Goal: Task Accomplishment & Management: Use online tool/utility

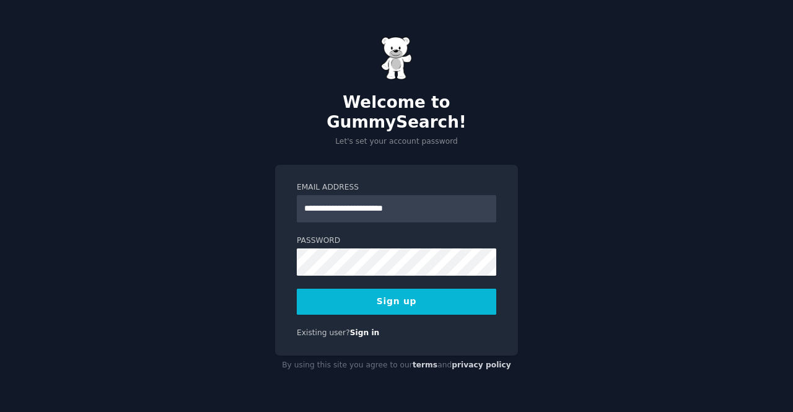
click at [282, 296] on div "**********" at bounding box center [396, 260] width 243 height 191
click at [339, 295] on button "Sign up" at bounding box center [396, 302] width 199 height 26
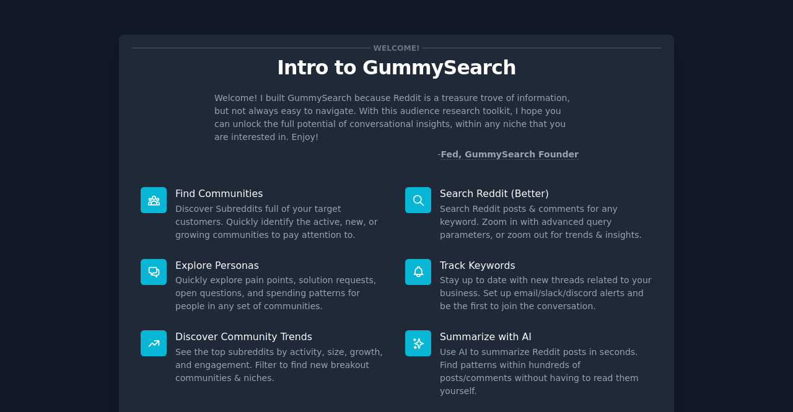
scroll to position [73, 0]
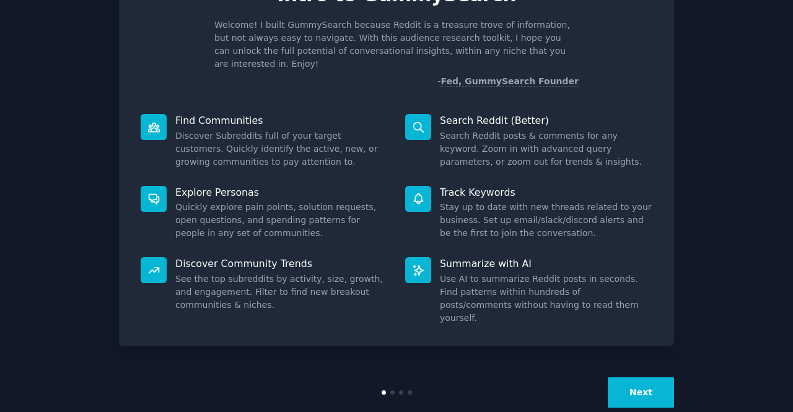
click at [621, 377] on button "Next" at bounding box center [641, 392] width 66 height 30
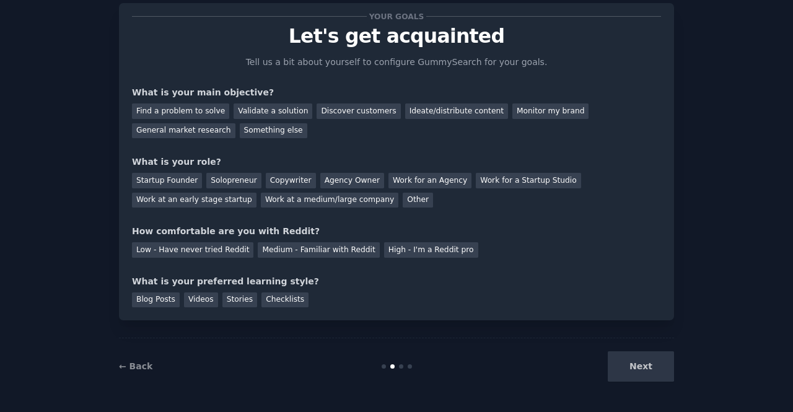
click at [642, 354] on div "Next" at bounding box center [581, 366] width 185 height 30
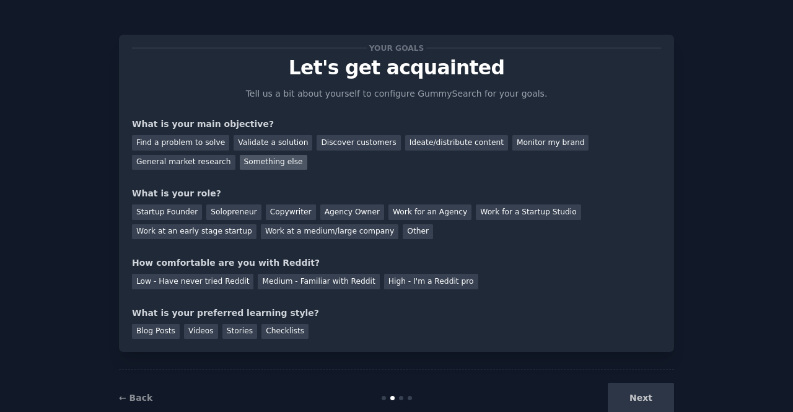
click at [240, 164] on div "Something else" at bounding box center [274, 162] width 68 height 15
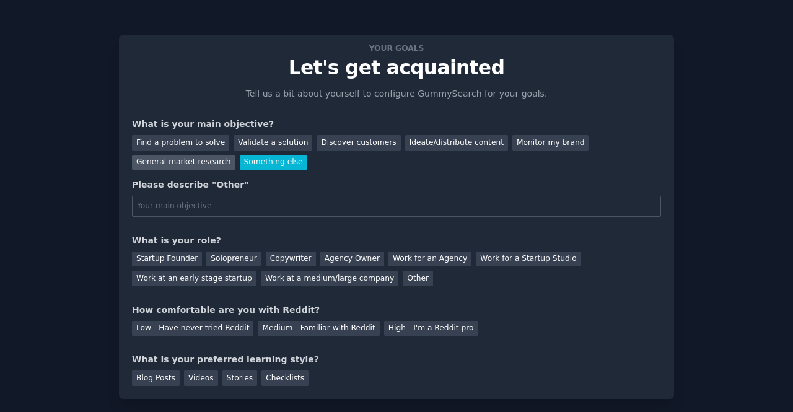
click at [235, 155] on div "General market research" at bounding box center [183, 162] width 103 height 15
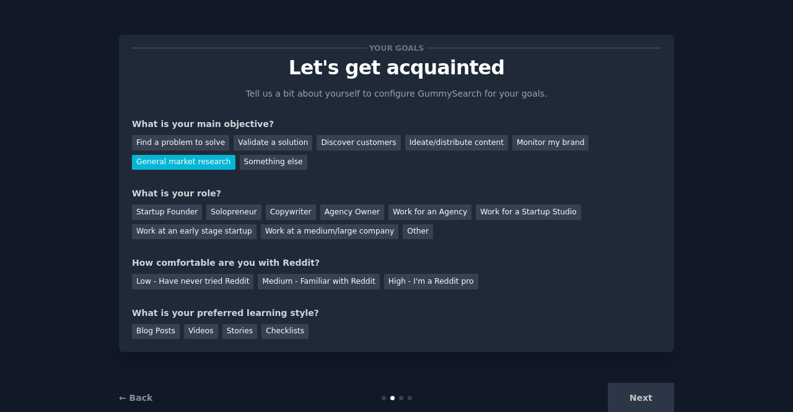
scroll to position [32, 0]
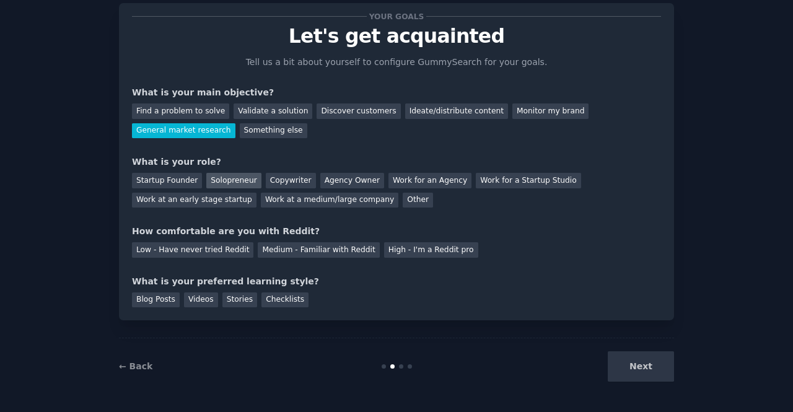
click at [244, 181] on div "Solopreneur" at bounding box center [233, 180] width 55 height 15
click at [282, 188] on div "Copywriter" at bounding box center [291, 180] width 50 height 15
click at [242, 186] on div "Solopreneur" at bounding box center [233, 180] width 55 height 15
click at [293, 255] on div "Medium - Familiar with Reddit" at bounding box center [318, 249] width 121 height 15
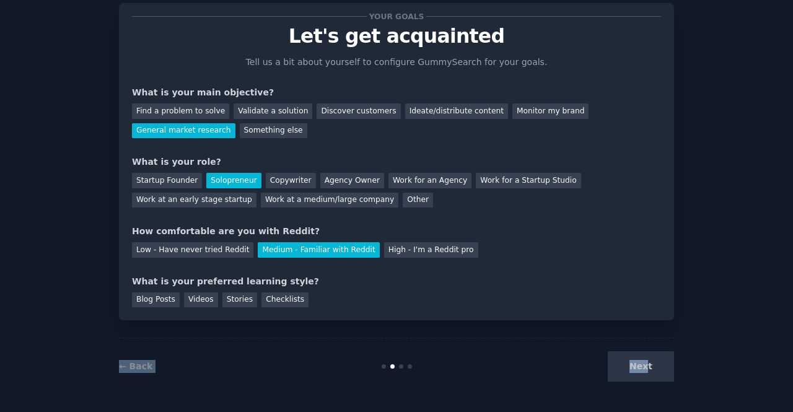
drag, startPoint x: 648, startPoint y: 365, endPoint x: 407, endPoint y: 287, distance: 253.3
click at [407, 287] on div "Your goals Let's get acquainted Tell us a bit about yourself to configure Gummy…" at bounding box center [396, 190] width 555 height 409
click at [308, 356] on div "← Back Next" at bounding box center [396, 366] width 555 height 57
click at [649, 374] on div "Next" at bounding box center [581, 366] width 185 height 30
click at [157, 301] on div "Blog Posts" at bounding box center [156, 299] width 48 height 15
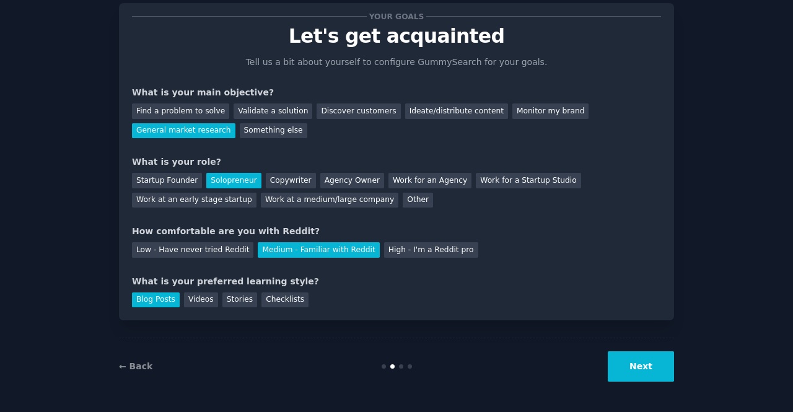
click at [644, 374] on button "Next" at bounding box center [641, 366] width 66 height 30
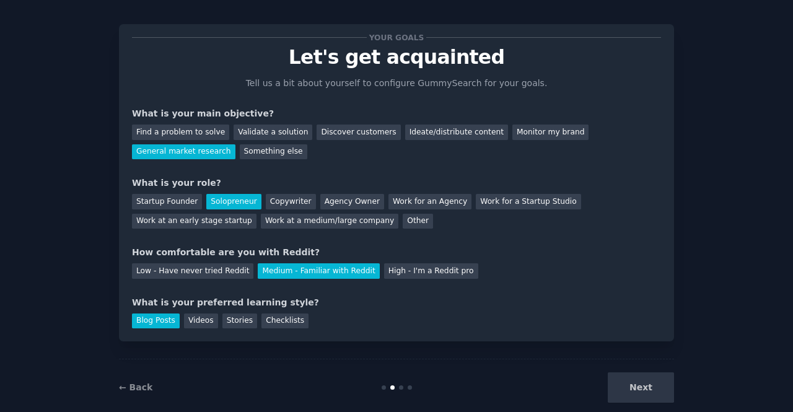
scroll to position [0, 0]
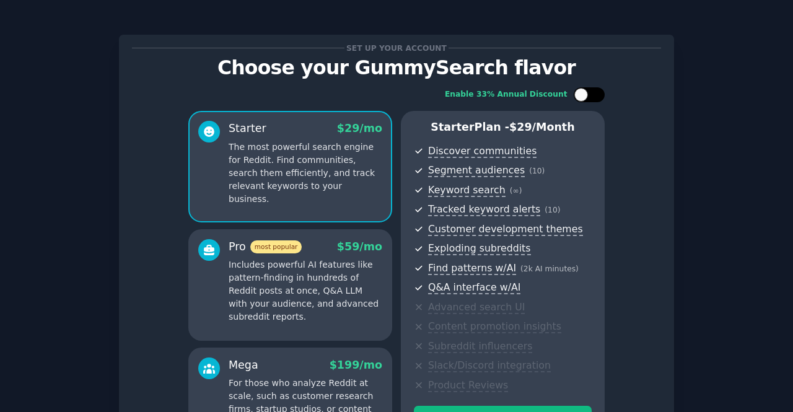
click at [593, 98] on div at bounding box center [589, 94] width 31 height 15
click at [593, 92] on div at bounding box center [597, 95] width 14 height 14
checkbox input "false"
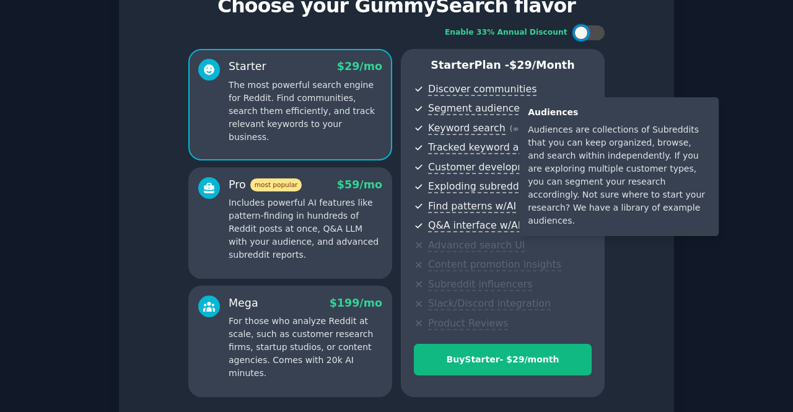
scroll to position [124, 0]
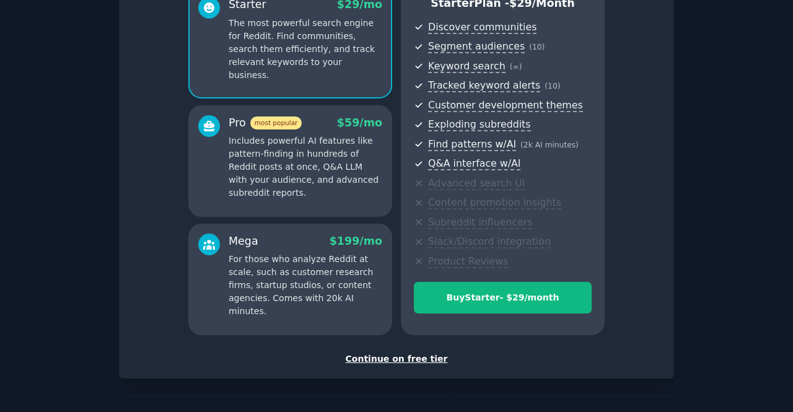
click at [409, 352] on div "Set up your account Choose your GummySearch flavor Enable 33% Annual Discount S…" at bounding box center [396, 145] width 529 height 442
click at [408, 359] on div "Continue on free tier" at bounding box center [396, 358] width 529 height 13
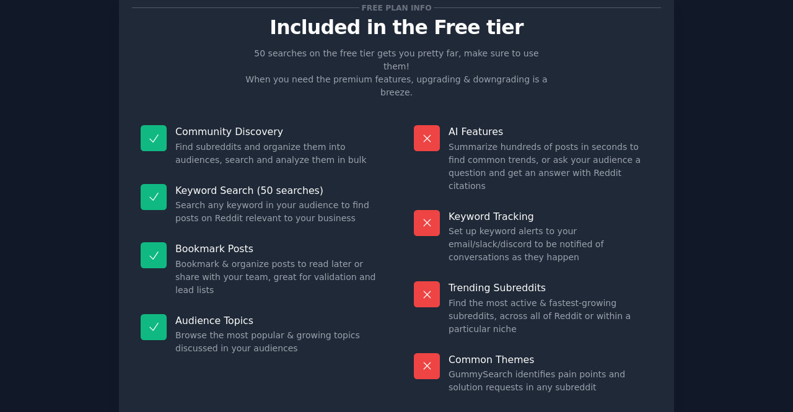
scroll to position [62, 0]
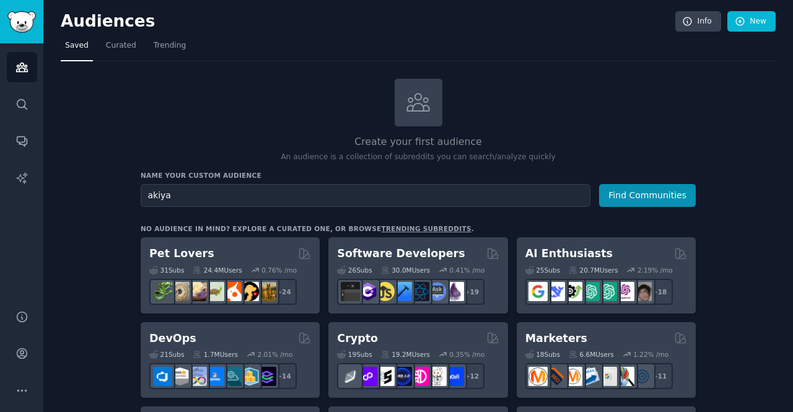
type input "akiya"
click at [599, 184] on button "Find Communities" at bounding box center [647, 195] width 97 height 23
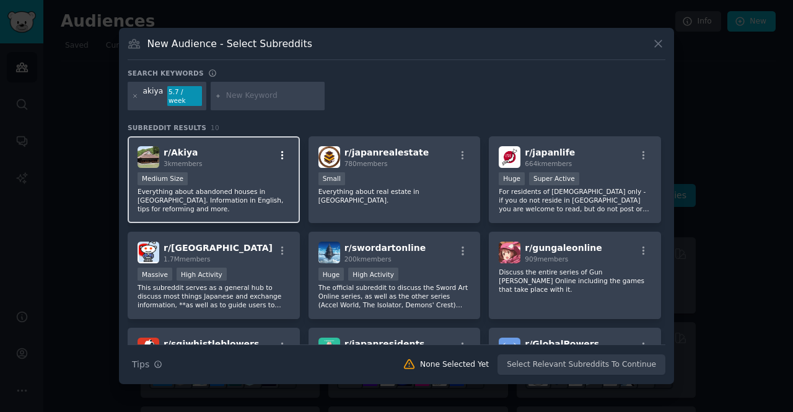
click at [281, 150] on icon "button" at bounding box center [282, 155] width 11 height 11
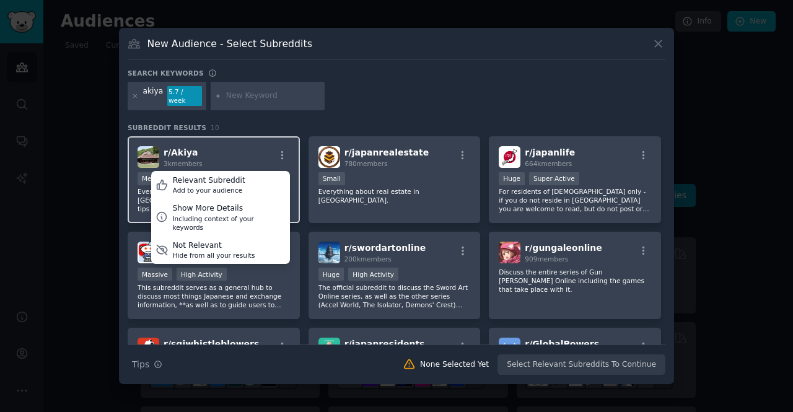
click at [230, 147] on div "r/ Akiya 3k members Relevant Subreddit Add to your audience Show More Details I…" at bounding box center [214, 157] width 152 height 22
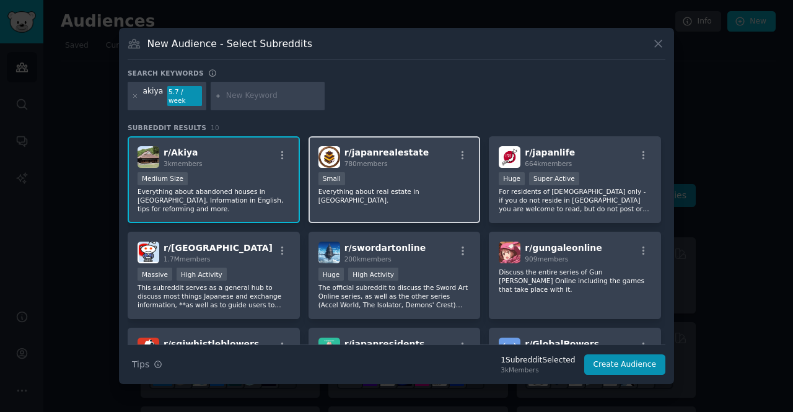
click at [354, 195] on div "r/ japanrealestate 780 members Small Everything about real estate in Japan." at bounding box center [394, 179] width 172 height 87
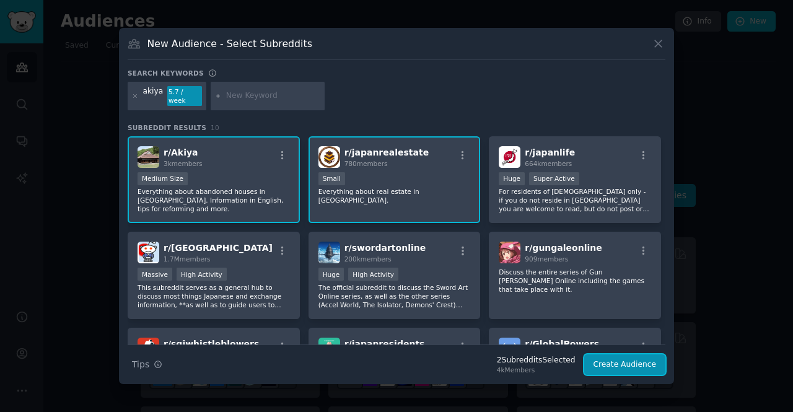
click at [619, 365] on button "Create Audience" at bounding box center [625, 364] width 82 height 21
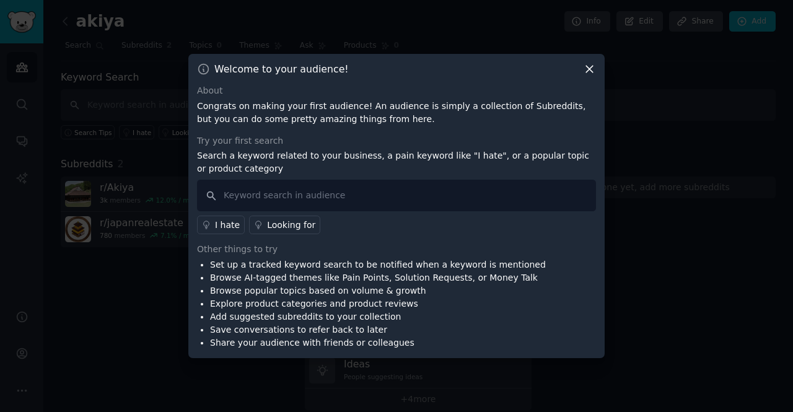
click at [594, 66] on icon at bounding box center [589, 69] width 13 height 13
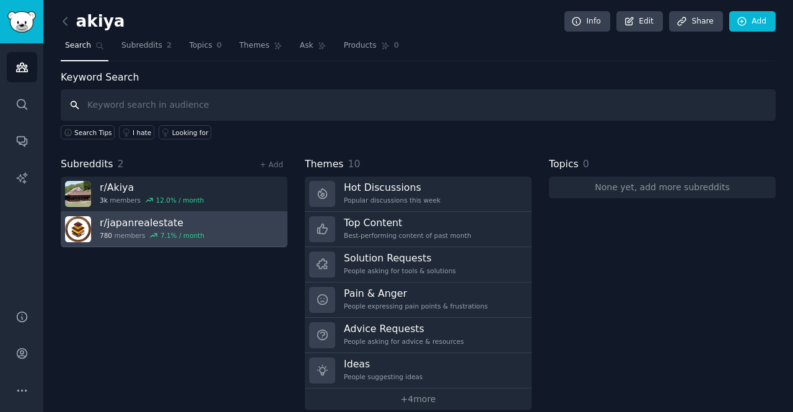
scroll to position [15, 0]
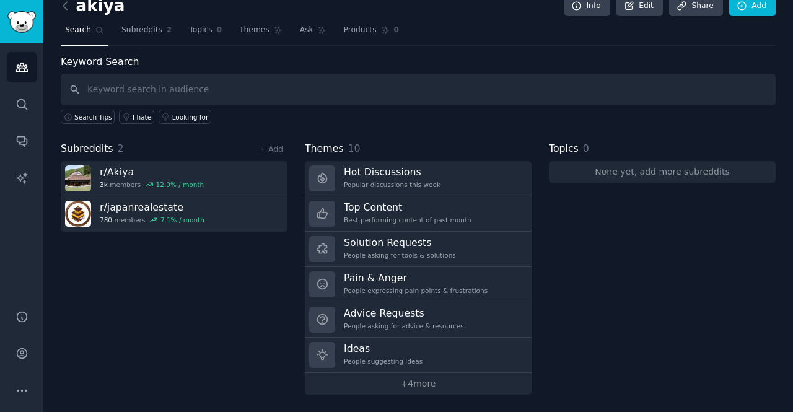
click at [255, 293] on div "Subreddits 2 + Add r/ Akiya 3k members 12.0 % / month r/ japanrealestate 780 me…" at bounding box center [174, 267] width 227 height 253
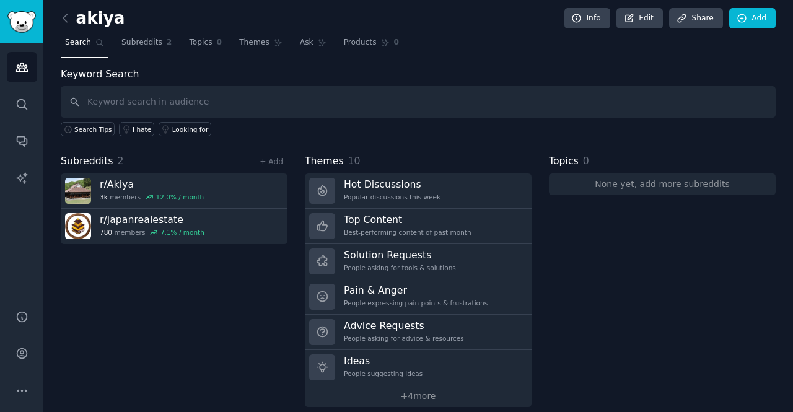
scroll to position [0, 0]
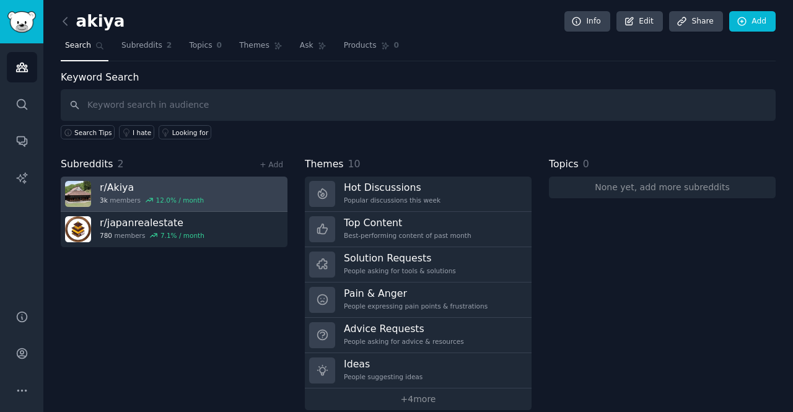
click at [103, 199] on span "3k" at bounding box center [104, 200] width 8 height 9
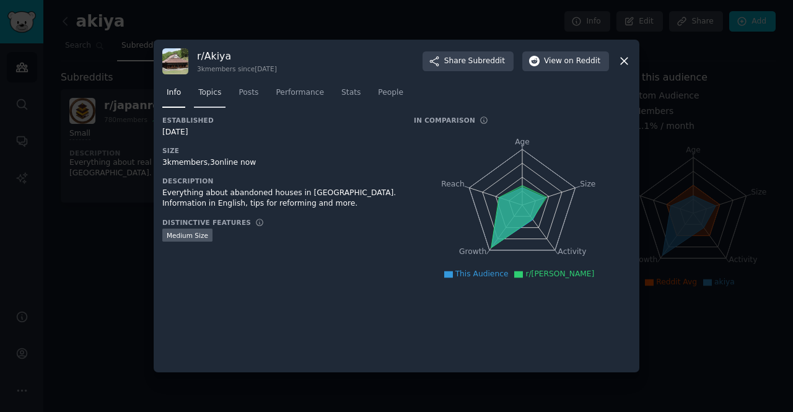
click at [203, 95] on span "Topics" at bounding box center [209, 92] width 23 height 11
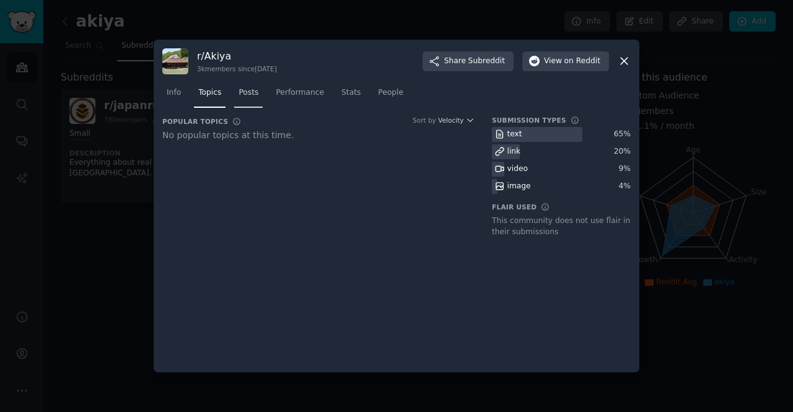
click at [251, 93] on span "Posts" at bounding box center [248, 92] width 20 height 11
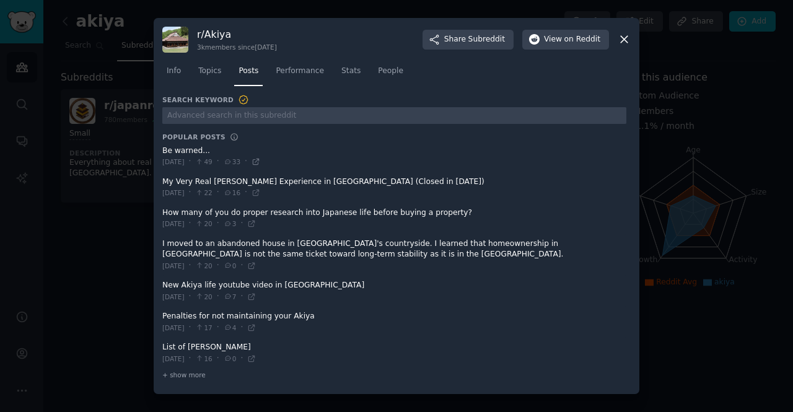
click at [260, 157] on icon at bounding box center [255, 161] width 9 height 9
click at [243, 183] on span at bounding box center [394, 187] width 464 height 30
click at [260, 193] on icon at bounding box center [255, 192] width 9 height 9
click at [294, 73] on span "Performance" at bounding box center [300, 71] width 48 height 11
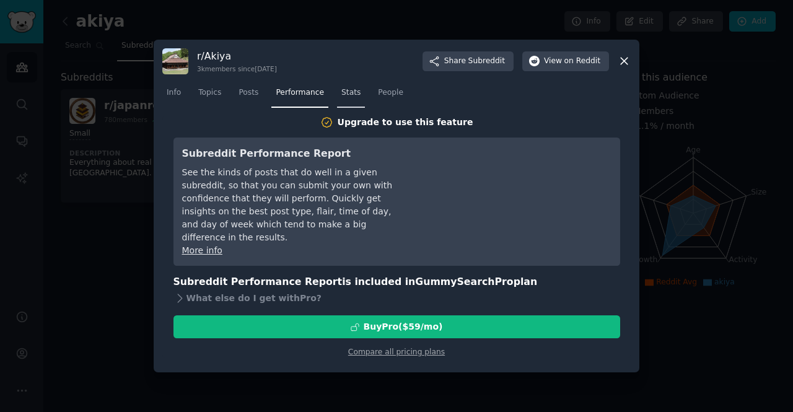
click at [341, 96] on span "Stats" at bounding box center [350, 92] width 19 height 11
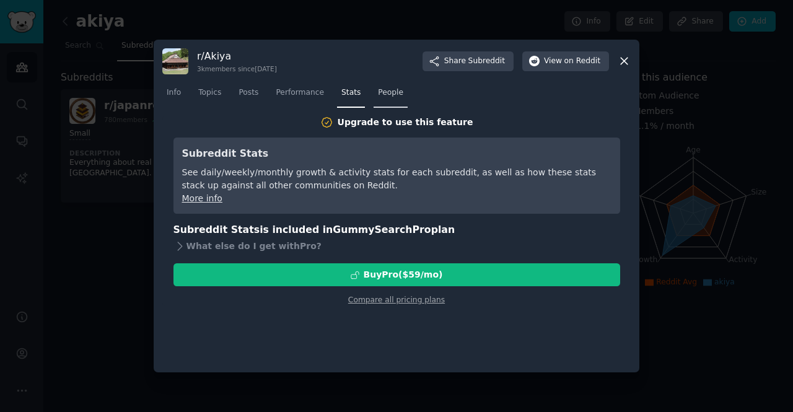
click at [374, 100] on link "People" at bounding box center [391, 95] width 34 height 25
click at [378, 98] on span "People" at bounding box center [390, 92] width 25 height 11
click at [190, 89] on nav "Info Topics Posts Performance Stats People" at bounding box center [396, 95] width 468 height 25
click at [175, 92] on span "Info" at bounding box center [174, 92] width 14 height 11
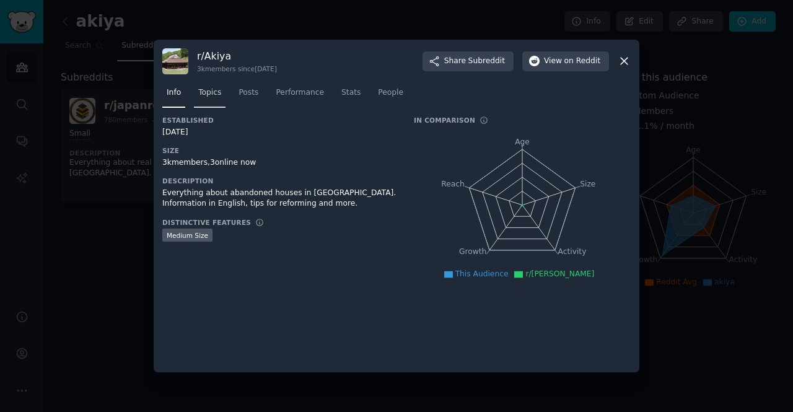
click at [206, 91] on span "Topics" at bounding box center [209, 92] width 23 height 11
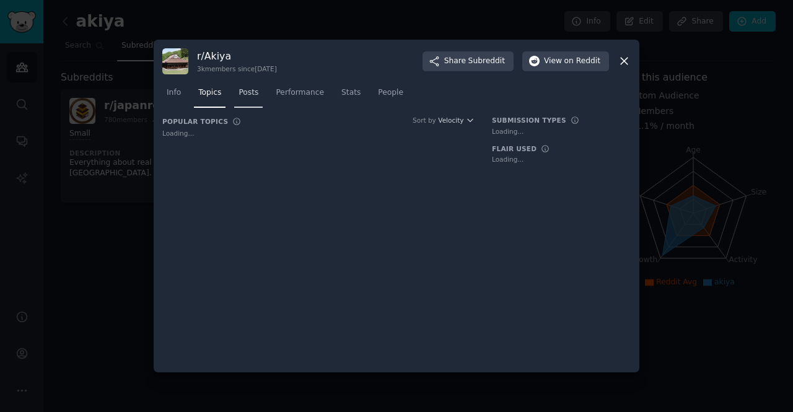
click at [245, 95] on span "Posts" at bounding box center [248, 92] width 20 height 11
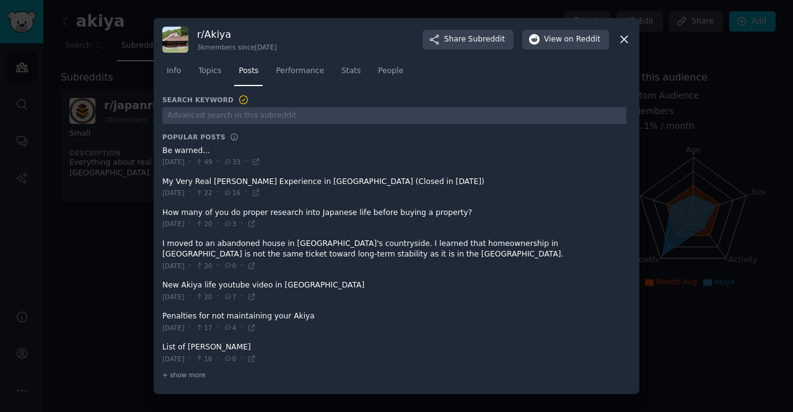
click at [626, 38] on icon at bounding box center [624, 40] width 7 height 7
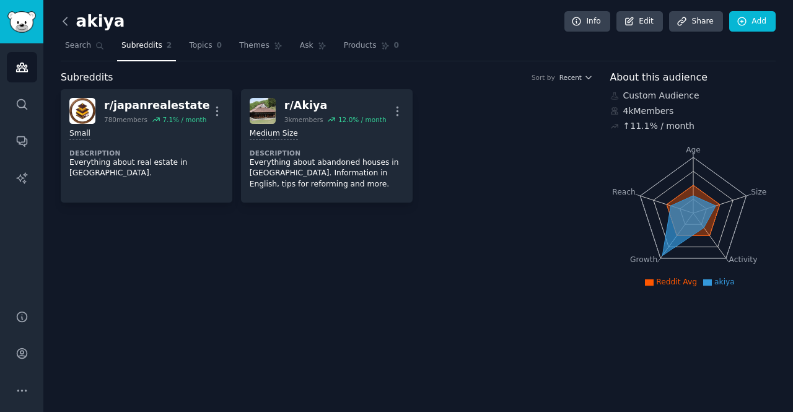
click at [71, 25] on icon at bounding box center [65, 21] width 13 height 13
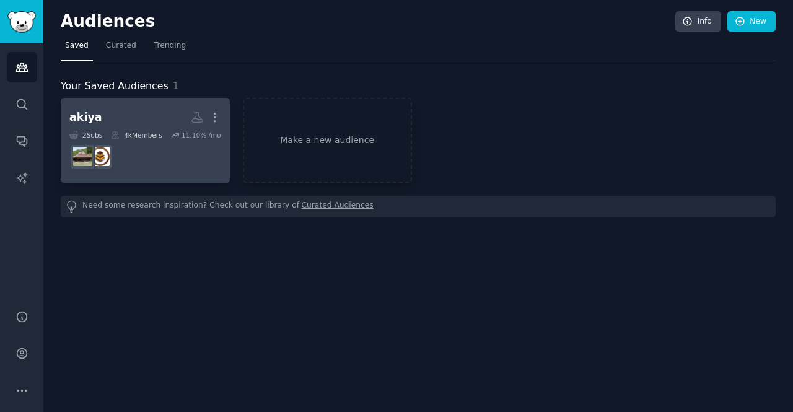
click at [173, 146] on dd at bounding box center [145, 156] width 152 height 35
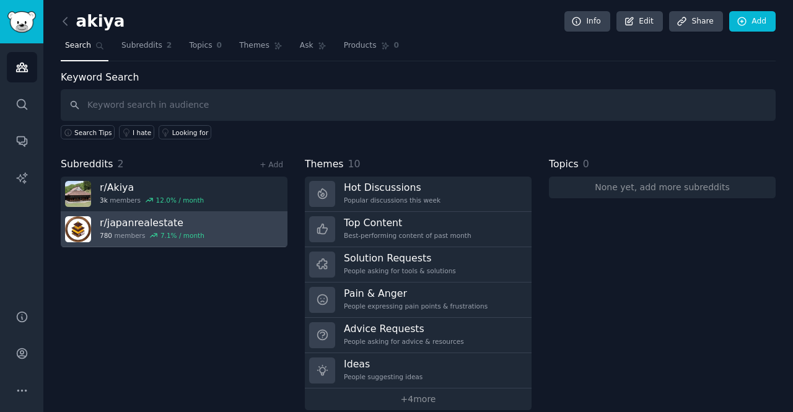
click at [169, 236] on div "7.1 % / month" at bounding box center [182, 235] width 44 height 9
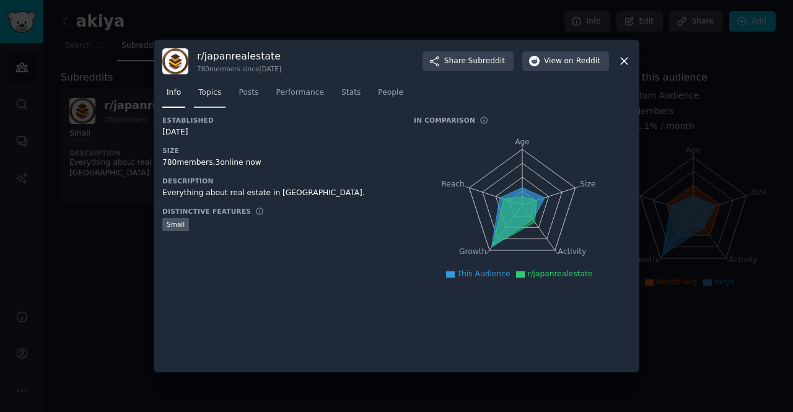
click at [222, 92] on link "Topics" at bounding box center [210, 95] width 32 height 25
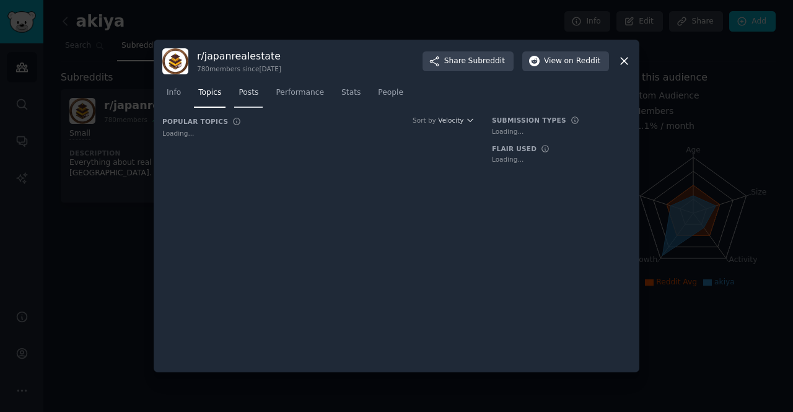
click at [251, 92] on span "Posts" at bounding box center [248, 92] width 20 height 11
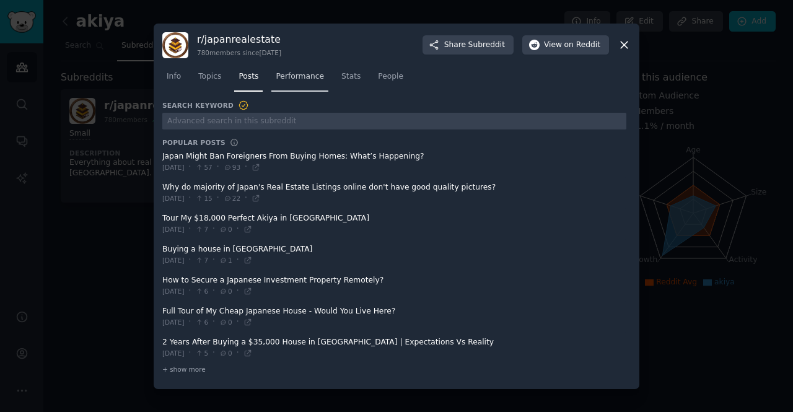
click at [293, 84] on link "Performance" at bounding box center [299, 79] width 57 height 25
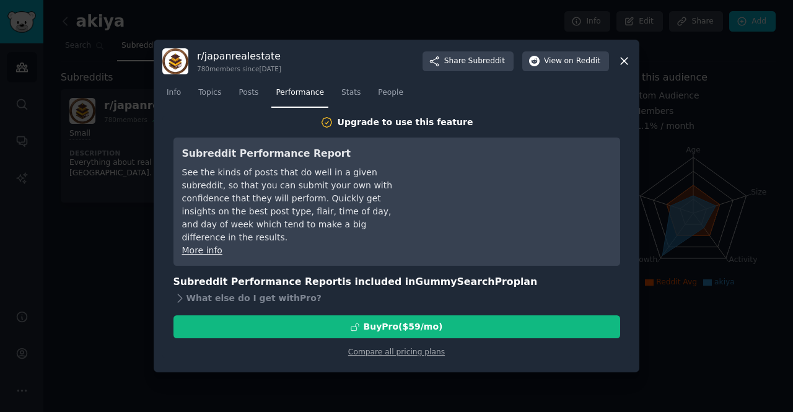
click at [111, 177] on div at bounding box center [396, 206] width 793 height 412
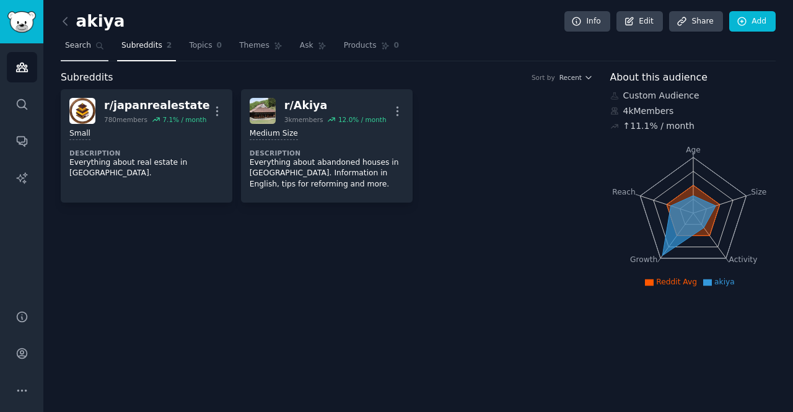
click at [80, 53] on link "Search" at bounding box center [85, 48] width 48 height 25
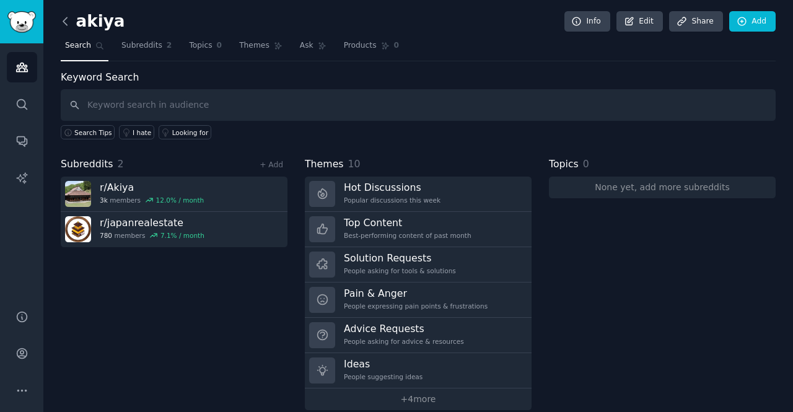
drag, startPoint x: 80, startPoint y: 14, endPoint x: 71, endPoint y: 22, distance: 11.4
click at [79, 14] on h2 "akiya" at bounding box center [93, 22] width 64 height 20
click at [61, 27] on icon at bounding box center [65, 21] width 13 height 13
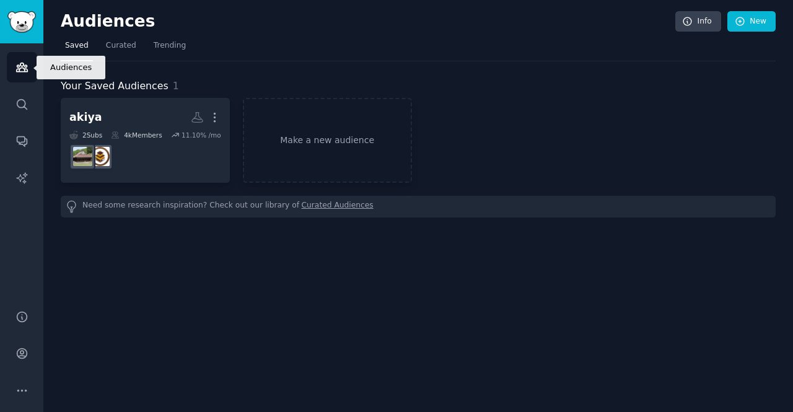
click at [27, 78] on link "Audiences" at bounding box center [22, 67] width 30 height 30
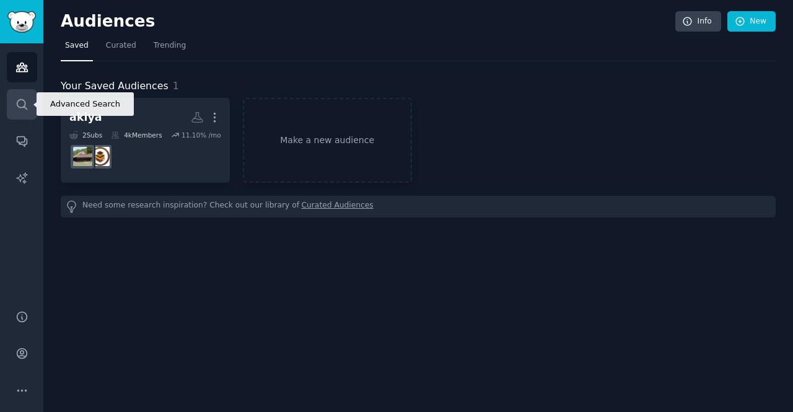
click at [33, 115] on link "Search" at bounding box center [22, 104] width 30 height 30
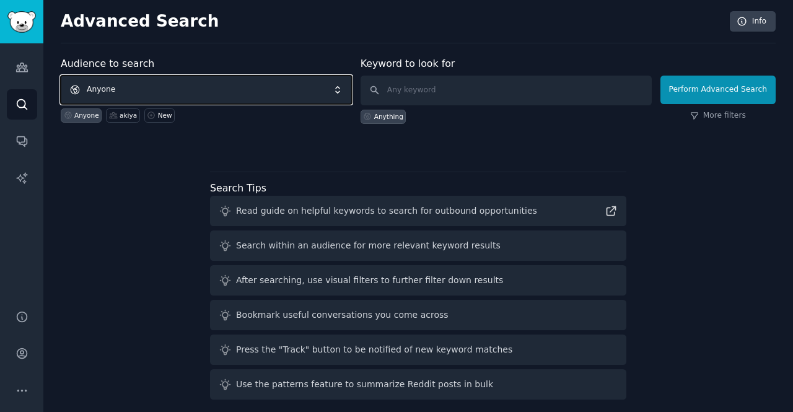
drag, startPoint x: 173, startPoint y: 94, endPoint x: 61, endPoint y: 47, distance: 121.4
click at [69, 60] on div "Audience to search Anyone Anyone akiya New" at bounding box center [206, 90] width 291 height 68
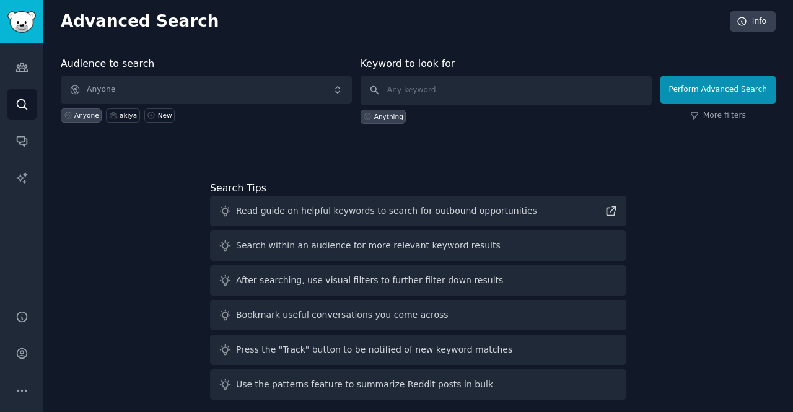
click at [57, 19] on div "Advanced Search Info Audience to search Anyone Anyone akiya New Keyword to look…" at bounding box center [418, 210] width 750 height 421
click at [35, 24] on img "Sidebar" at bounding box center [21, 22] width 28 height 22
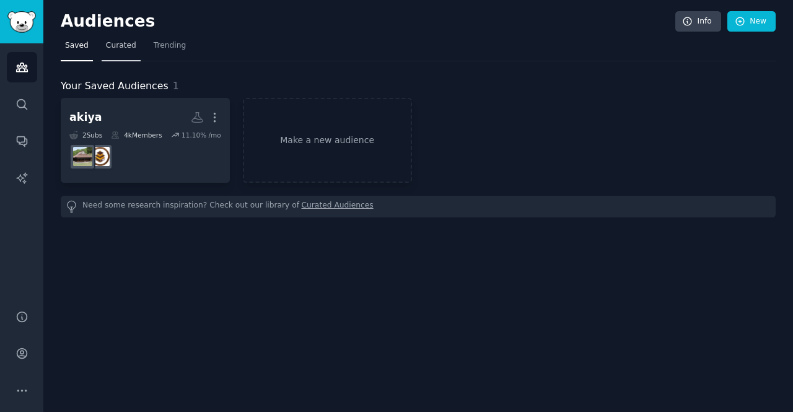
click at [106, 47] on span "Curated" at bounding box center [121, 45] width 30 height 11
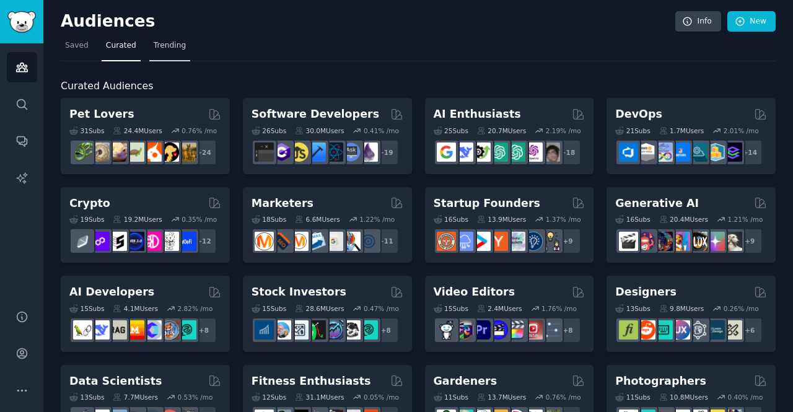
click at [166, 45] on span "Trending" at bounding box center [170, 45] width 32 height 11
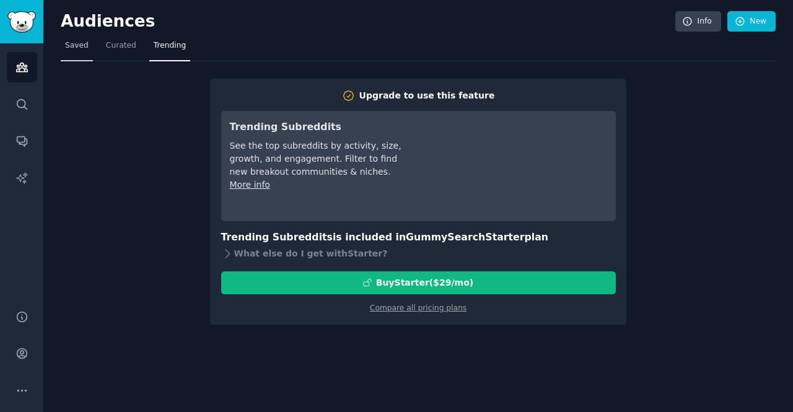
click at [90, 51] on link "Saved" at bounding box center [77, 48] width 32 height 25
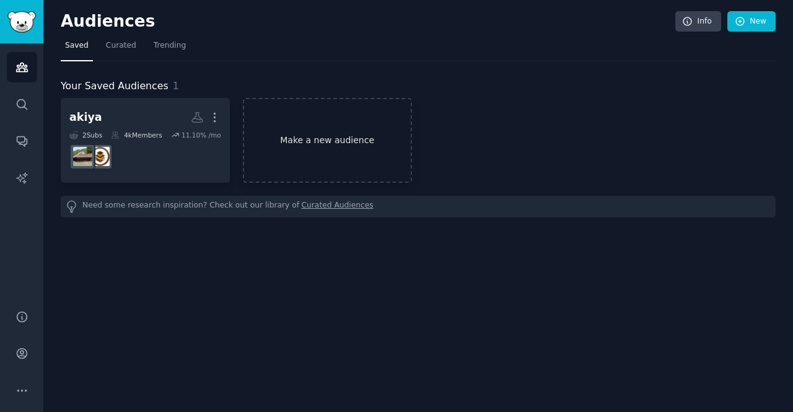
click at [317, 167] on link "Make a new audience" at bounding box center [327, 140] width 169 height 85
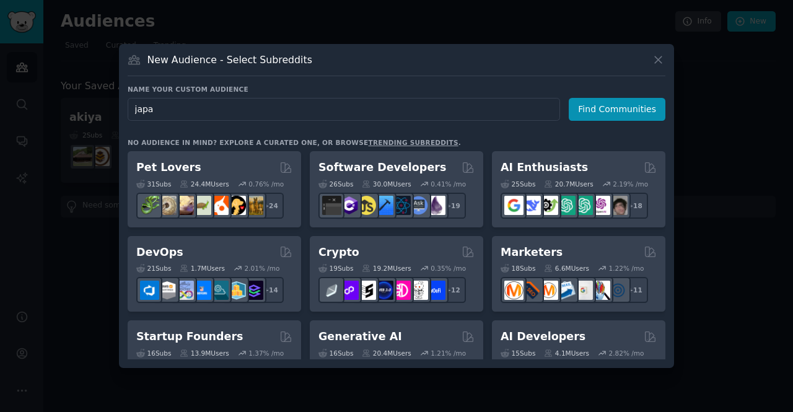
type input "japan"
click button "Find Communities" at bounding box center [617, 109] width 97 height 23
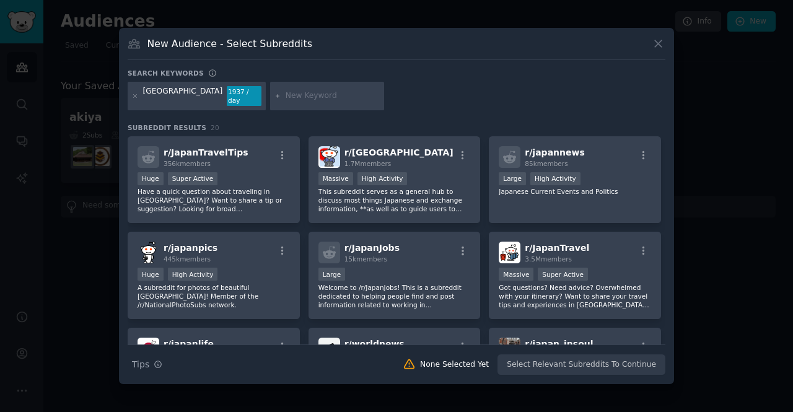
click at [548, 82] on div "Search keywords" at bounding box center [397, 75] width 538 height 13
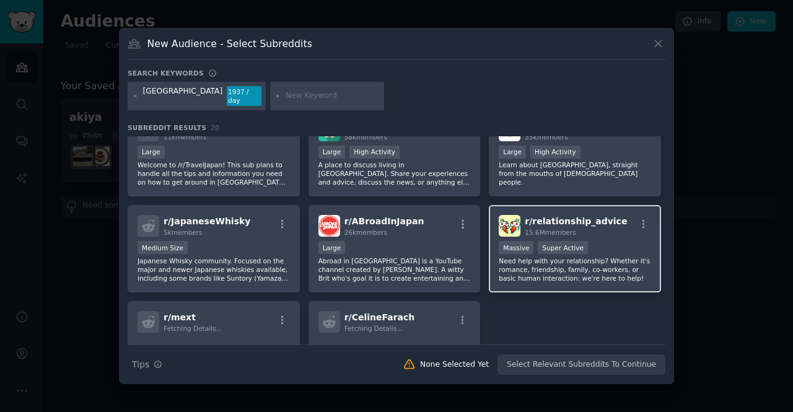
scroll to position [481, 0]
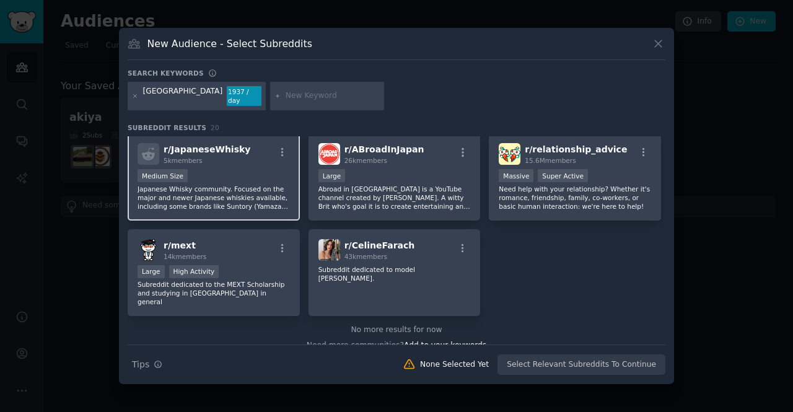
click at [225, 144] on span "r/ JapaneseWhisky" at bounding box center [207, 149] width 87 height 10
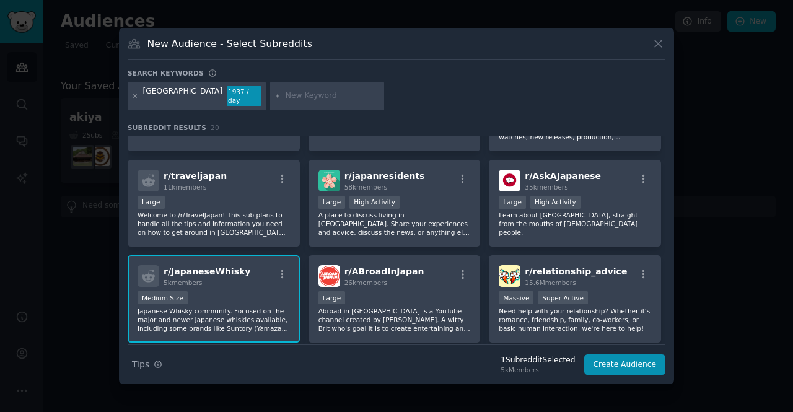
scroll to position [357, 0]
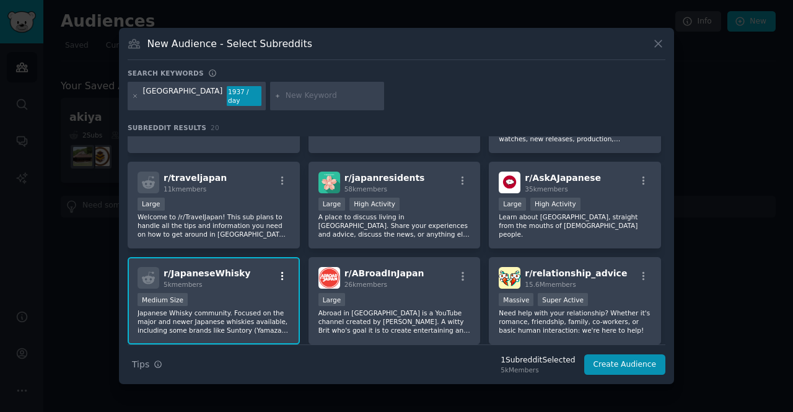
click at [284, 272] on icon "button" at bounding box center [282, 276] width 11 height 11
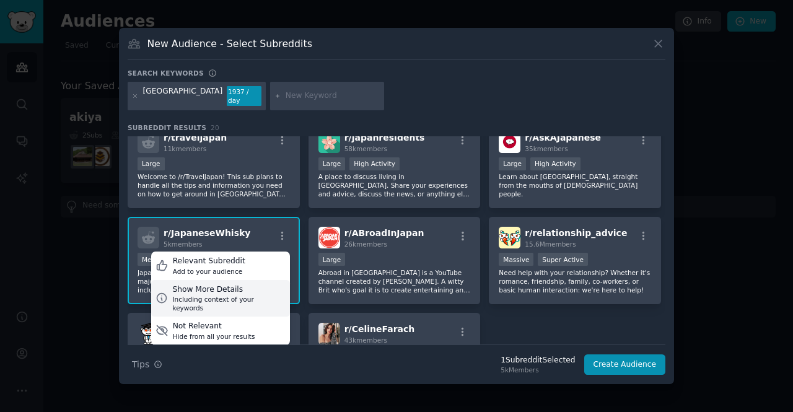
scroll to position [419, 0]
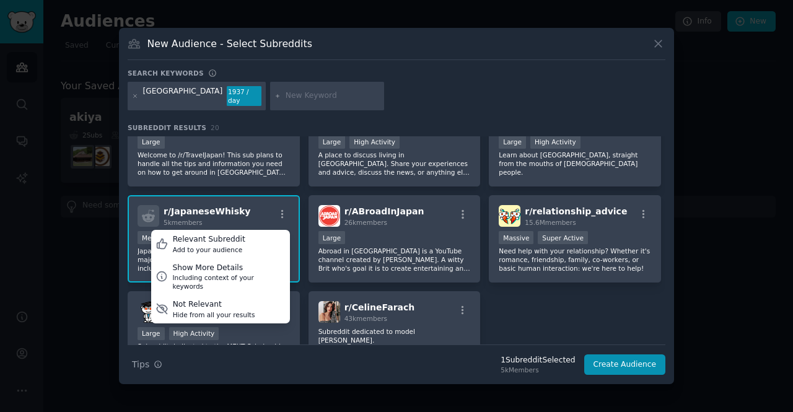
drag, startPoint x: 185, startPoint y: 191, endPoint x: 170, endPoint y: 221, distance: 33.8
click at [185, 195] on div "r/ JapaneseWhisky 5k members Relevant Subreddit Add to your audience Show More …" at bounding box center [214, 238] width 172 height 87
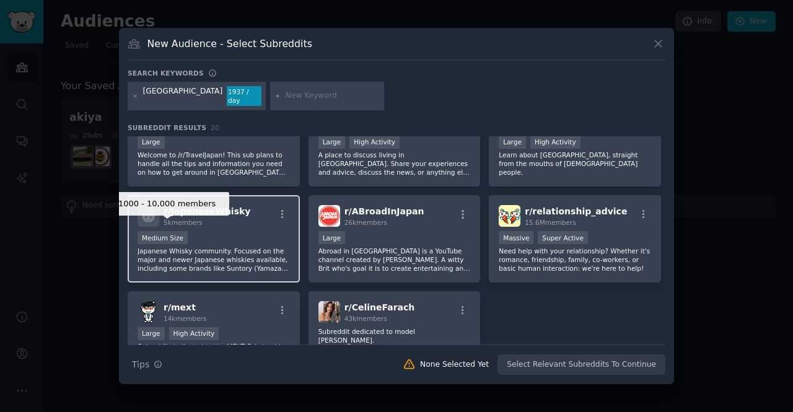
click at [147, 231] on div "Medium Size" at bounding box center [163, 237] width 50 height 13
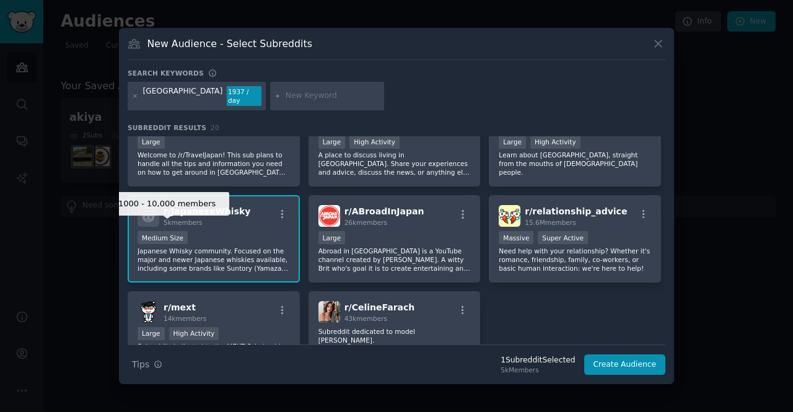
click at [147, 231] on div "Medium Size" at bounding box center [163, 237] width 50 height 13
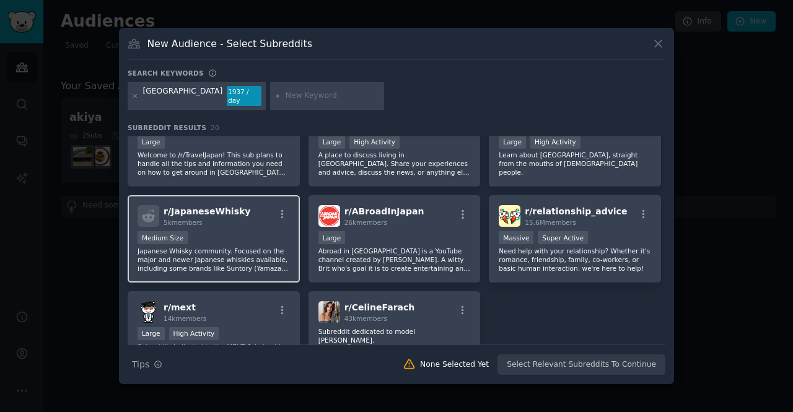
click at [216, 206] on span "r/ JapaneseWhisky" at bounding box center [207, 211] width 87 height 10
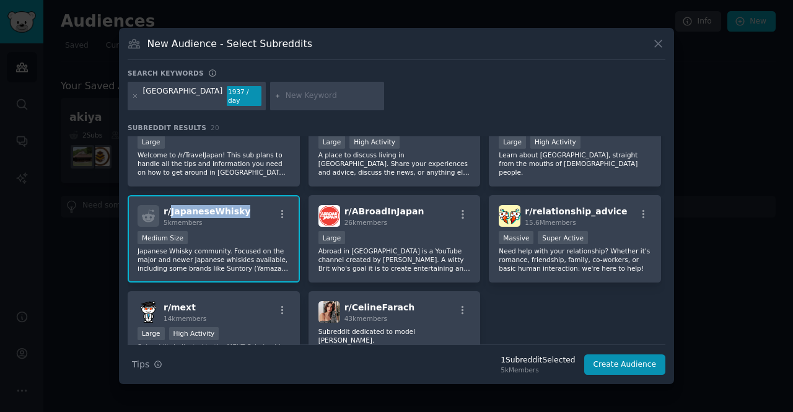
click at [216, 206] on span "r/ JapaneseWhisky" at bounding box center [207, 211] width 87 height 10
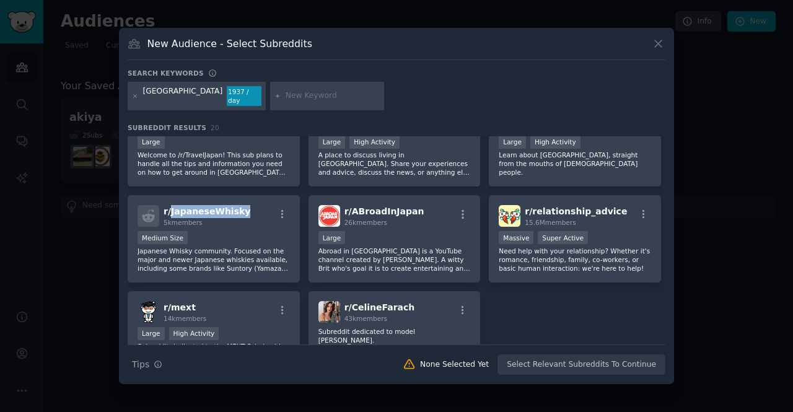
copy span "JapaneseWhisky"
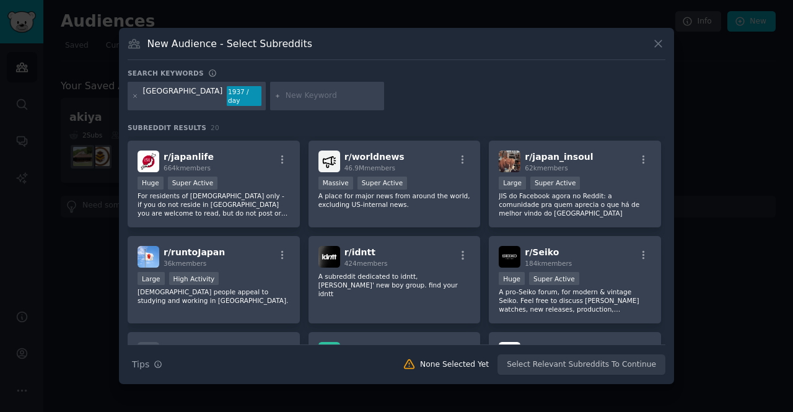
scroll to position [0, 0]
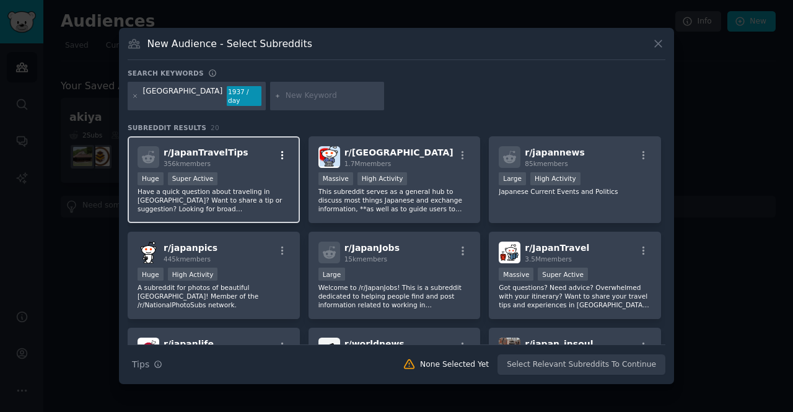
click at [285, 150] on icon "button" at bounding box center [282, 155] width 11 height 11
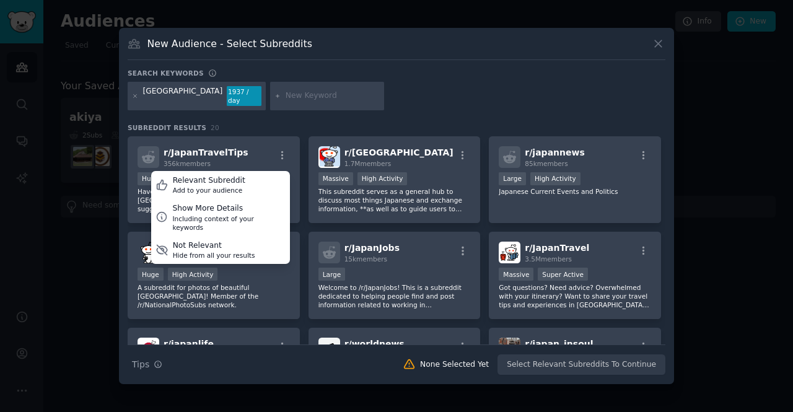
click at [360, 88] on div "japan 1937 / day" at bounding box center [397, 98] width 538 height 33
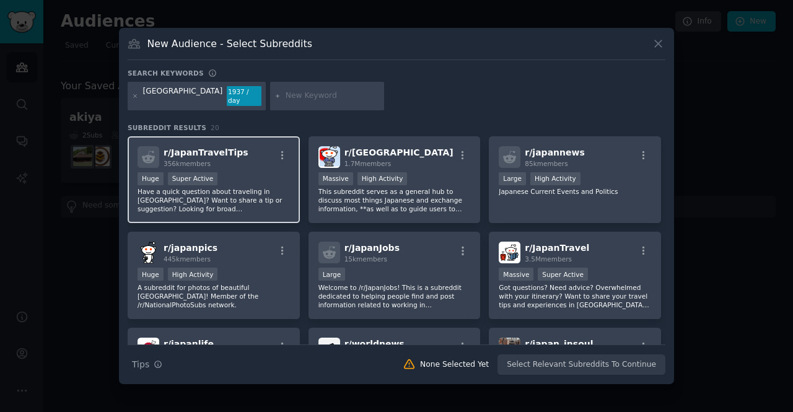
click at [233, 165] on div "r/ JapanTravelTips 356k members Huge Super Active Have a quick question about t…" at bounding box center [214, 179] width 172 height 87
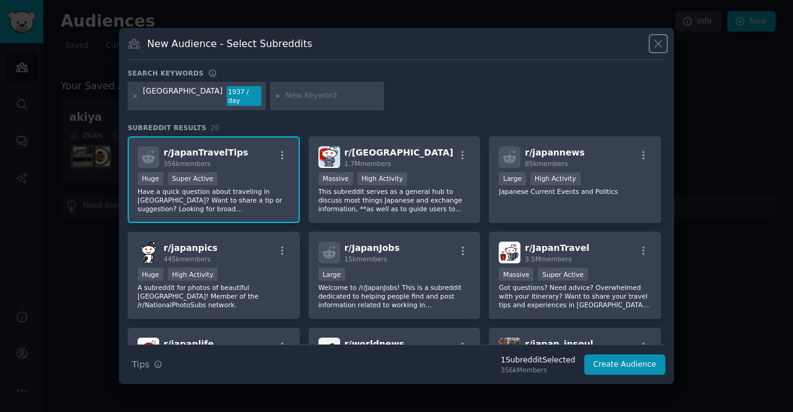
click at [652, 45] on icon at bounding box center [658, 43] width 13 height 13
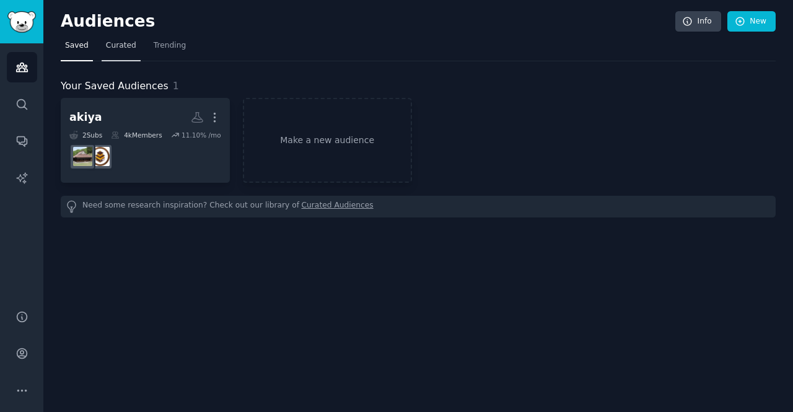
click at [102, 42] on link "Curated" at bounding box center [121, 48] width 39 height 25
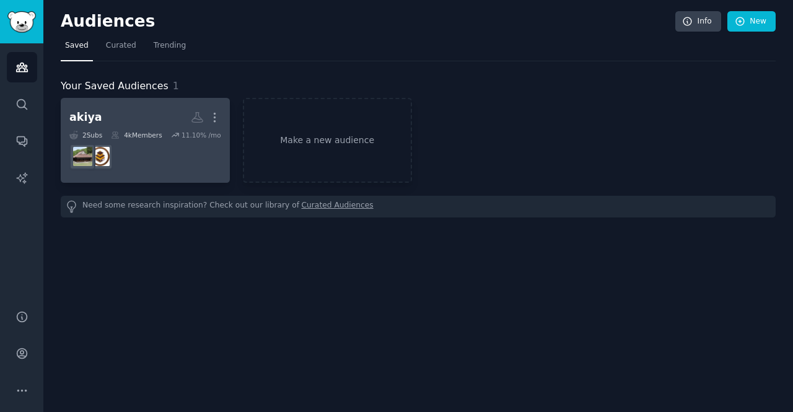
click at [146, 110] on h2 "[PERSON_NAME]" at bounding box center [145, 118] width 152 height 22
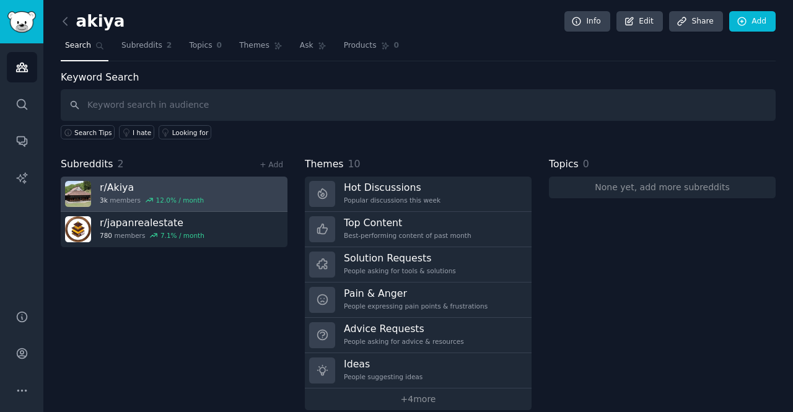
click at [170, 190] on h3 "r/ [PERSON_NAME]" at bounding box center [152, 187] width 104 height 13
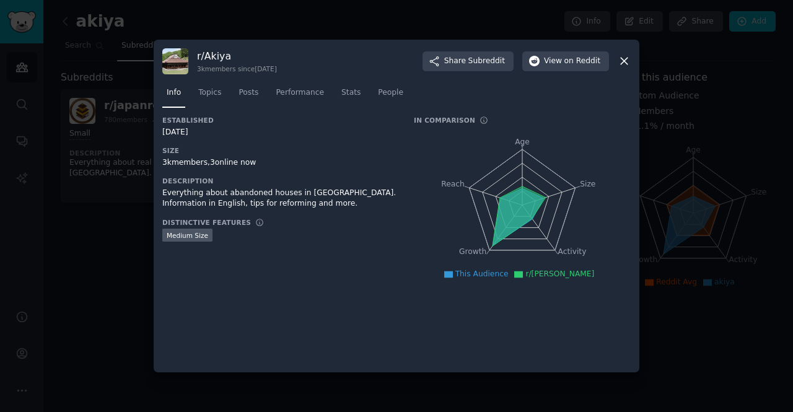
click at [46, 309] on div at bounding box center [396, 206] width 793 height 412
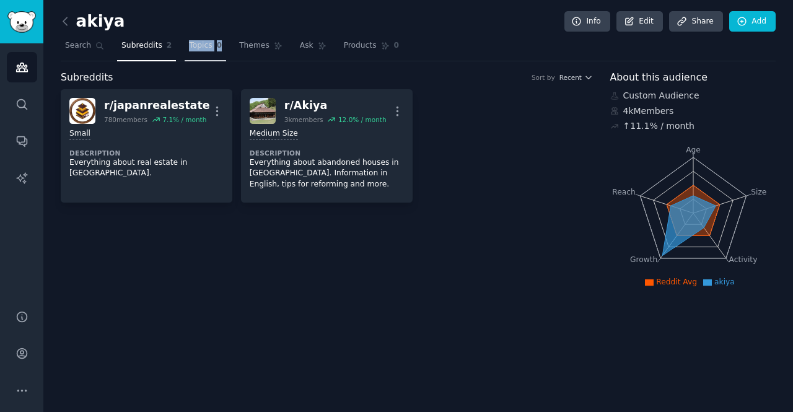
drag, startPoint x: 172, startPoint y: 42, endPoint x: 216, endPoint y: 43, distance: 43.4
click at [216, 43] on nav "Search Subreddits 2 Topics 0 Themes Ask Products 0" at bounding box center [418, 48] width 715 height 25
click at [247, 35] on div "akiya Info Edit Share Add" at bounding box center [418, 23] width 715 height 25
click at [250, 46] on span "Themes" at bounding box center [254, 45] width 30 height 11
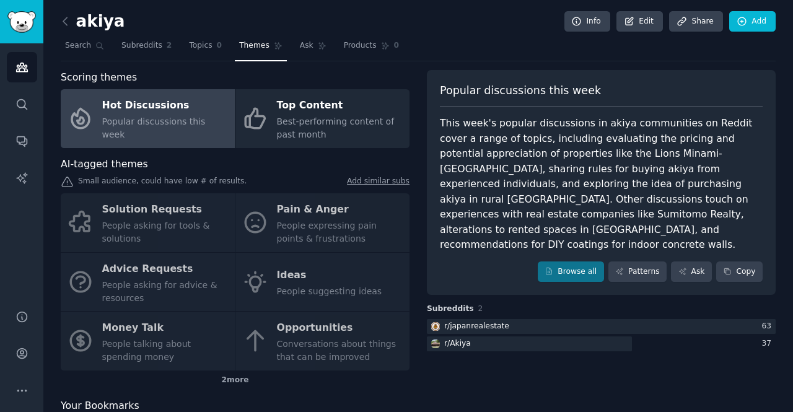
click at [342, 225] on div "Solution Requests People asking for tools & solutions Pain & Anger People expre…" at bounding box center [235, 281] width 349 height 177
click at [321, 223] on div "Solution Requests People asking for tools & solutions Pain & Anger People expre…" at bounding box center [235, 281] width 349 height 177
click at [299, 208] on div "Solution Requests People asking for tools & solutions Pain & Anger People expre…" at bounding box center [235, 281] width 349 height 177
click at [299, 204] on div "Solution Requests People asking for tools & solutions Pain & Anger People expre…" at bounding box center [235, 281] width 349 height 177
click at [295, 243] on div "Solution Requests People asking for tools & solutions Pain & Anger People expre…" at bounding box center [235, 281] width 349 height 177
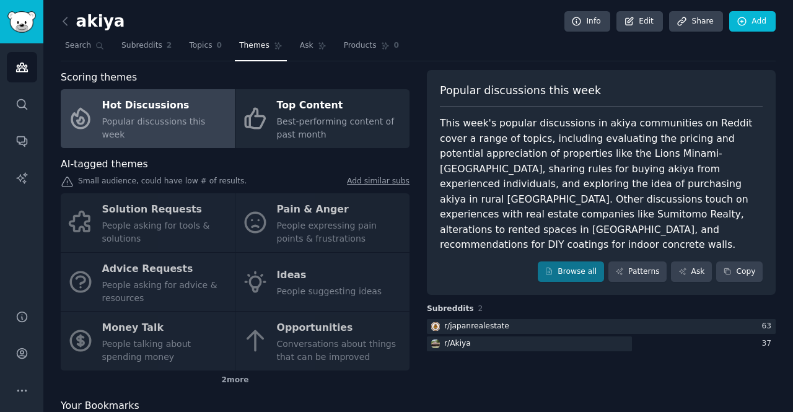
drag, startPoint x: 159, startPoint y: 222, endPoint x: 126, endPoint y: 208, distance: 35.8
click at [159, 222] on div "Solution Requests People asking for tools & solutions Pain & Anger People expre…" at bounding box center [235, 281] width 349 height 177
click at [116, 201] on div "Solution Requests People asking for tools & solutions Pain & Anger People expre…" at bounding box center [235, 281] width 349 height 177
drag, startPoint x: 181, startPoint y: 181, endPoint x: 279, endPoint y: 173, distance: 97.6
click at [270, 175] on div "AI-tagged themes Small audience, could have low # of results. Add similar subs …" at bounding box center [235, 274] width 349 height 234
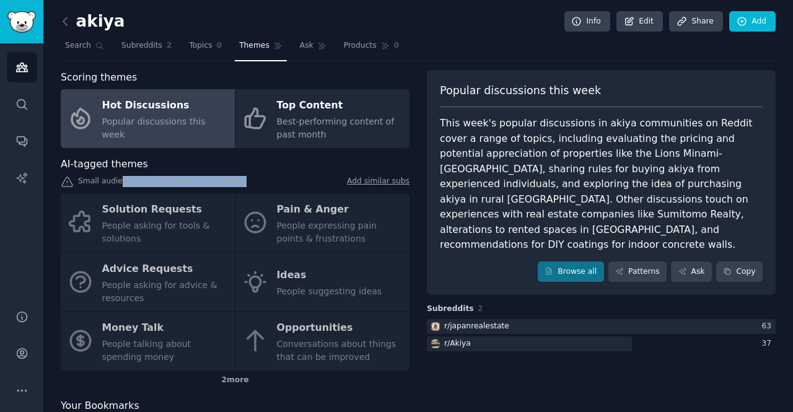
click at [279, 173] on div "AI-tagged themes Small audience, could have low # of results. Add similar subs …" at bounding box center [235, 274] width 349 height 234
click at [224, 183] on div "Small audience, could have low # of results. Add similar subs" at bounding box center [235, 182] width 349 height 13
click at [216, 248] on div "Solution Requests People asking for tools & solutions Pain & Anger People expre…" at bounding box center [235, 281] width 349 height 177
click at [549, 140] on div "This week's popular discussions in akiya communities on Reddit cover a range of…" at bounding box center [601, 184] width 323 height 137
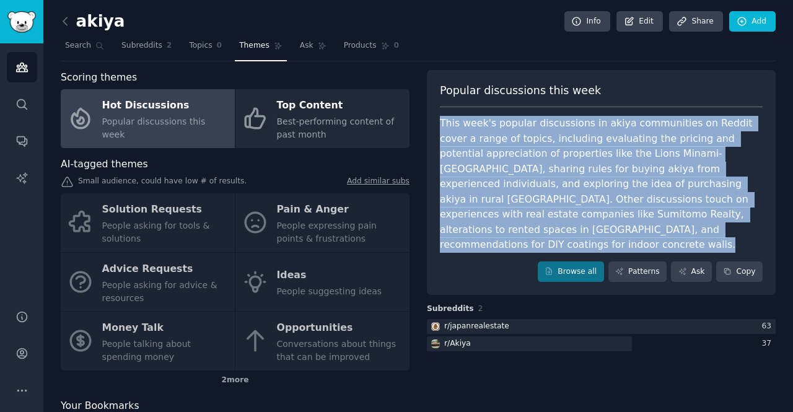
click at [549, 140] on div "This week's popular discussions in akiya communities on Reddit cover a range of…" at bounding box center [601, 184] width 323 height 137
click at [522, 174] on div "This week's popular discussions in akiya communities on Reddit cover a range of…" at bounding box center [601, 184] width 323 height 137
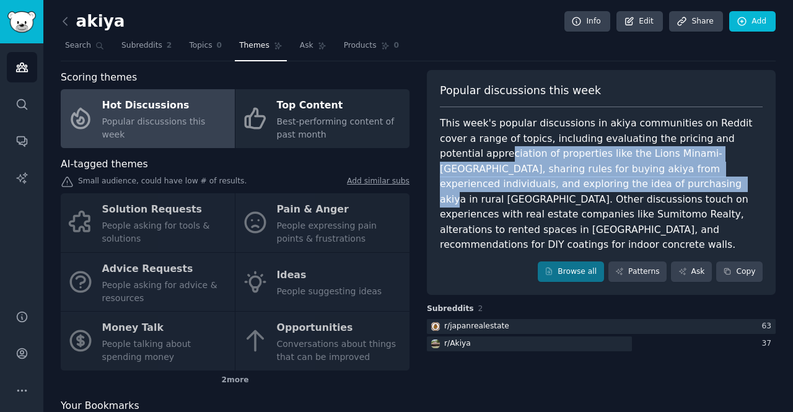
drag, startPoint x: 461, startPoint y: 149, endPoint x: 568, endPoint y: 197, distance: 117.3
click at [557, 191] on div "This week's popular discussions in akiya communities on Reddit cover a range of…" at bounding box center [601, 184] width 323 height 137
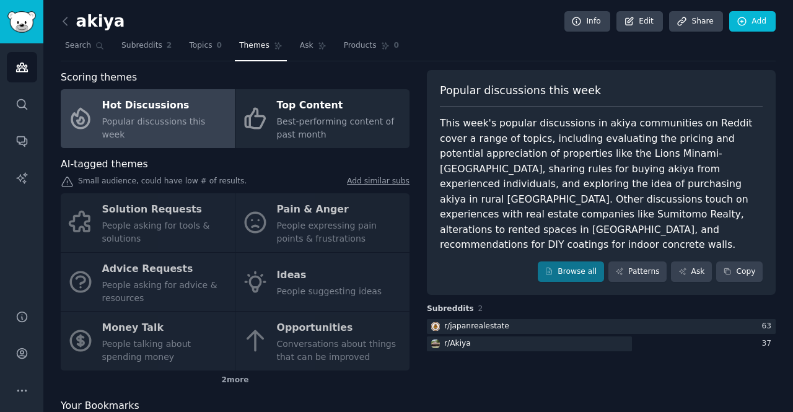
click at [576, 201] on div "This week's popular discussions in akiya communities on Reddit cover a range of…" at bounding box center [601, 184] width 323 height 137
click at [232, 378] on div "2 more" at bounding box center [235, 380] width 349 height 20
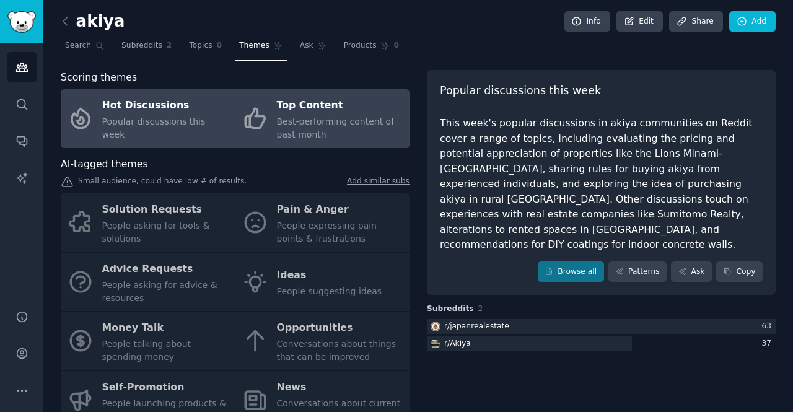
click at [302, 143] on link "Top Content Best-performing content of past month" at bounding box center [322, 118] width 174 height 59
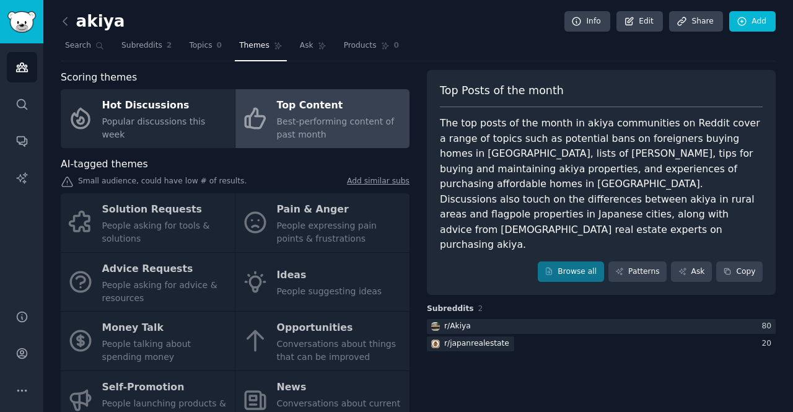
drag, startPoint x: 146, startPoint y: 206, endPoint x: 302, endPoint y: 212, distance: 156.2
click at [152, 206] on div "Solution Requests People asking for tools & solutions Pain & Anger People expre…" at bounding box center [235, 311] width 349 height 236
click at [304, 212] on div "Solution Requests People asking for tools & solutions Pain & Anger People expre…" at bounding box center [235, 311] width 349 height 236
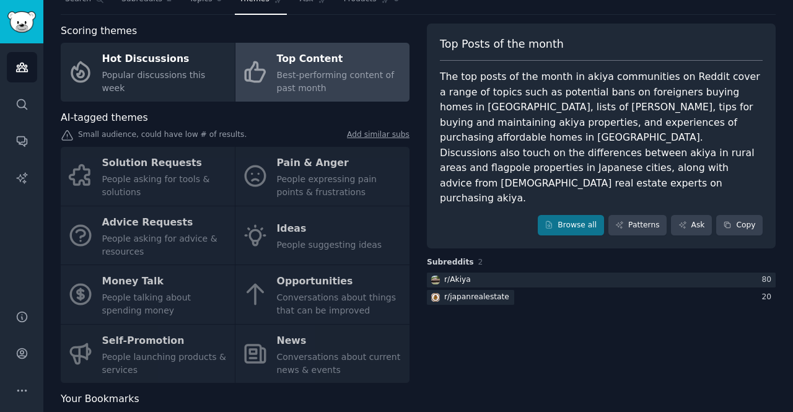
scroll to position [82, 0]
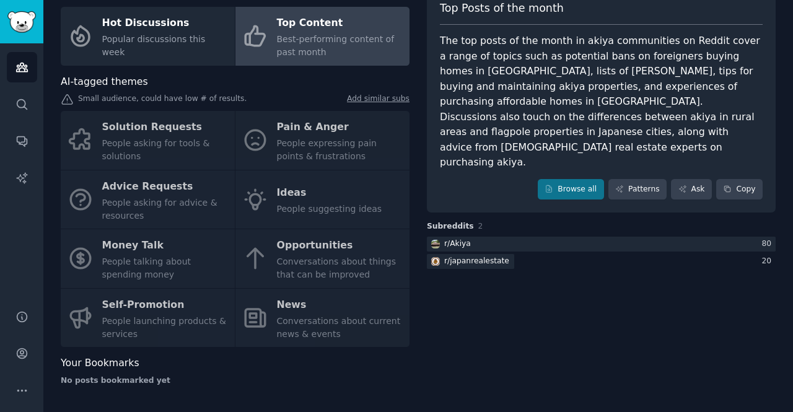
drag, startPoint x: 128, startPoint y: 325, endPoint x: 102, endPoint y: 356, distance: 40.4
click at [126, 329] on div "Solution Requests People asking for tools & solutions Pain & Anger People expre…" at bounding box center [235, 229] width 349 height 236
click at [84, 370] on span "Your Bookmarks" at bounding box center [100, 363] width 79 height 15
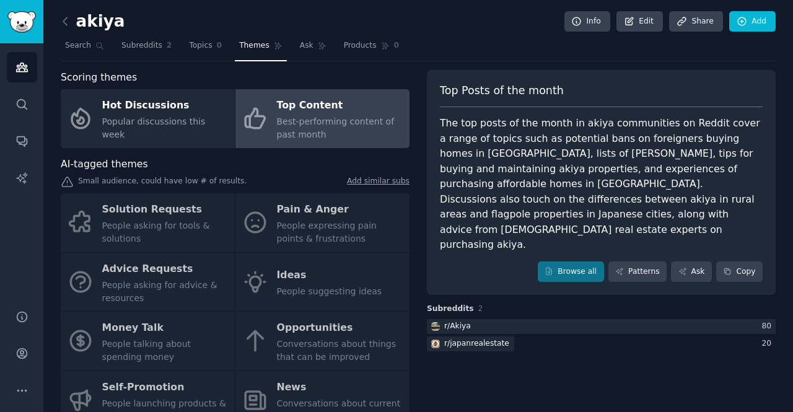
click at [126, 178] on div "Small audience, could have low # of results. Add similar subs" at bounding box center [235, 182] width 349 height 13
click at [150, 178] on div "Small audience, could have low # of results. Add similar subs" at bounding box center [235, 182] width 349 height 13
click at [300, 45] on span "Ask" at bounding box center [307, 45] width 14 height 11
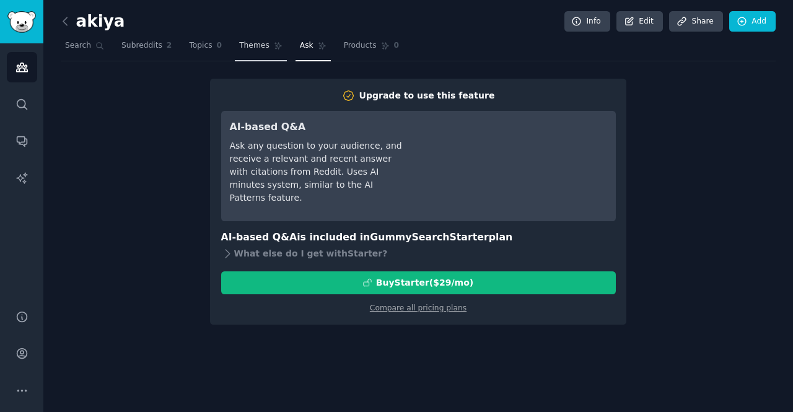
click at [239, 43] on span "Themes" at bounding box center [254, 45] width 30 height 11
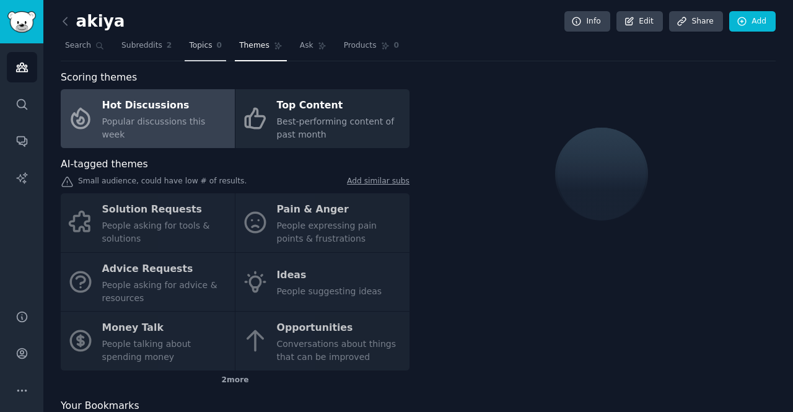
click at [189, 46] on span "Topics" at bounding box center [200, 45] width 23 height 11
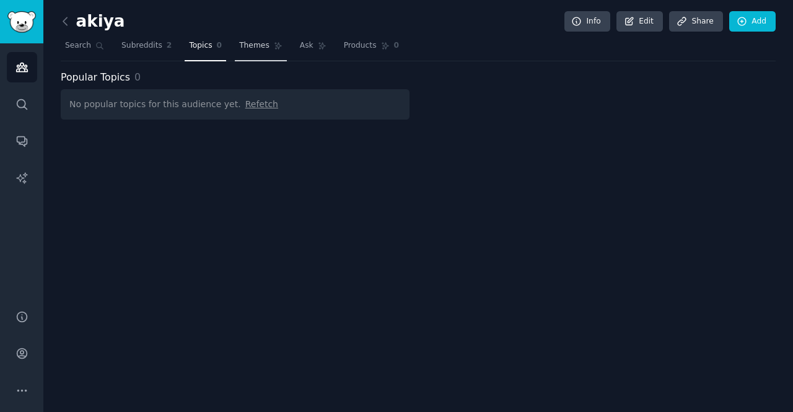
click at [256, 45] on link "Themes" at bounding box center [261, 48] width 52 height 25
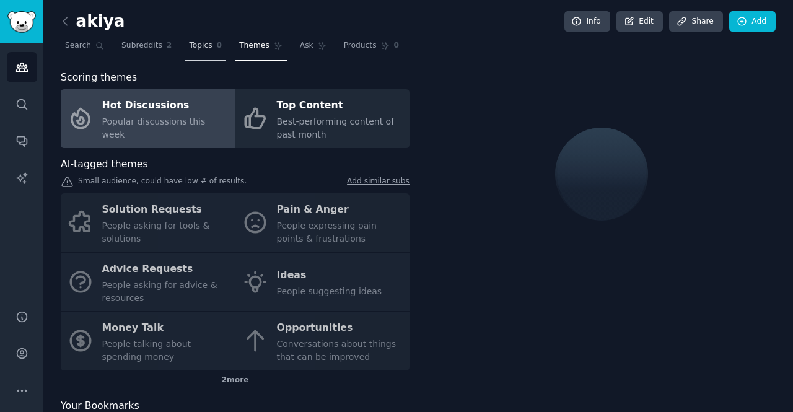
click at [201, 49] on span "Topics" at bounding box center [200, 45] width 23 height 11
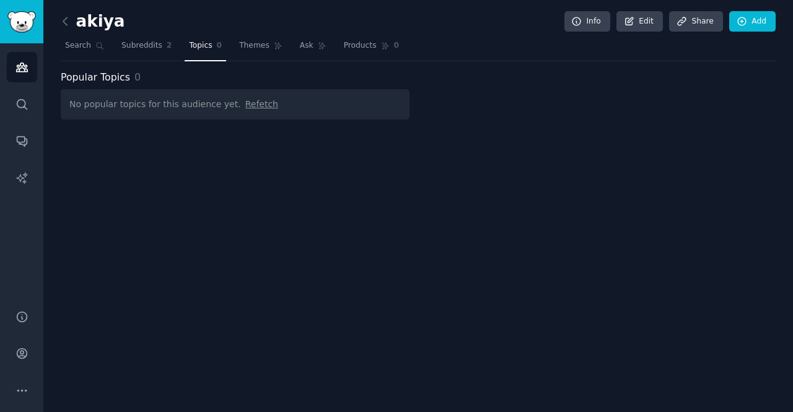
click at [245, 109] on span "Refetch" at bounding box center [261, 104] width 33 height 10
click at [250, 42] on span "Themes" at bounding box center [254, 45] width 30 height 11
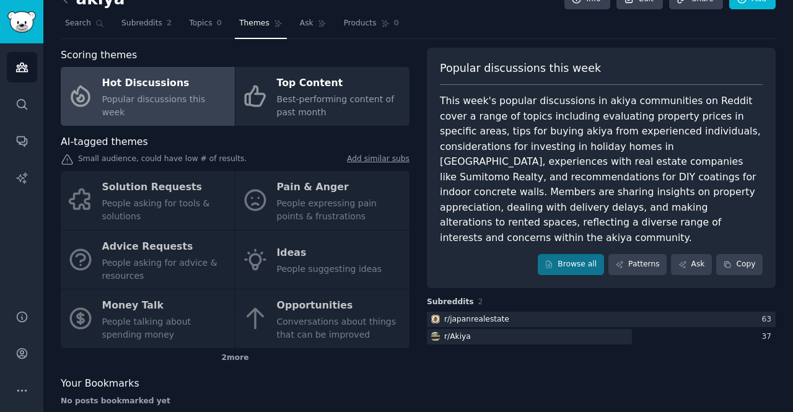
scroll to position [43, 0]
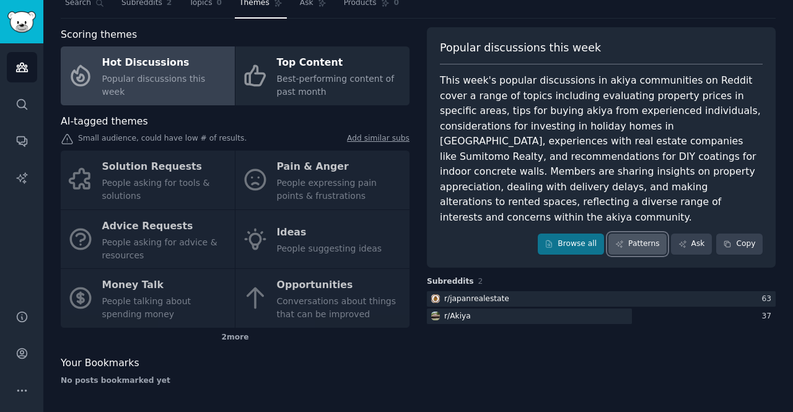
click at [639, 234] on link "Patterns" at bounding box center [637, 244] width 58 height 21
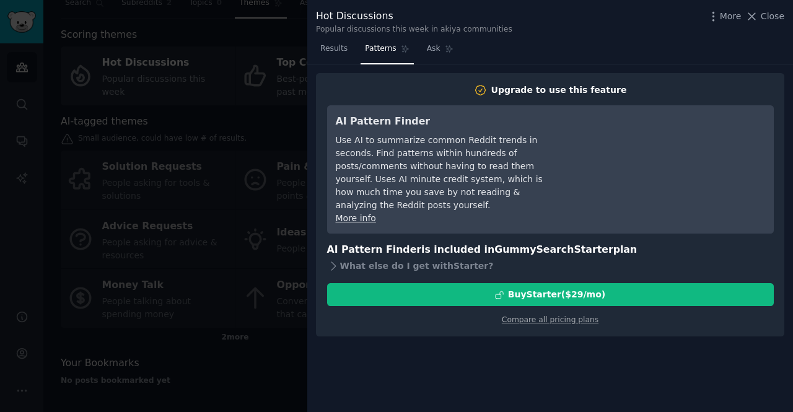
click at [128, 110] on div at bounding box center [396, 206] width 793 height 412
